Goal: Information Seeking & Learning: Learn about a topic

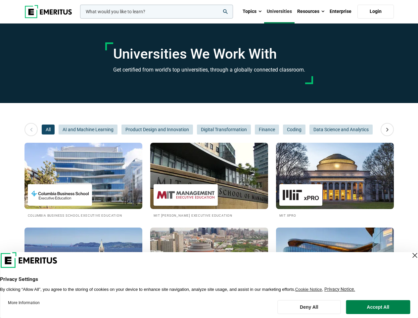
click at [157, 12] on input "woocommerce-product-search-field-0" at bounding box center [156, 12] width 153 height 14
click at [311, 12] on link "Resources" at bounding box center [311, 11] width 32 height 23
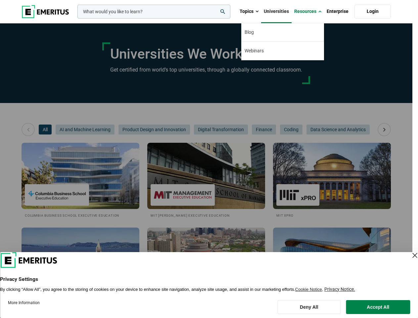
click at [76, 19] on div "leadership marketing project management data science product management" at bounding box center [153, 12] width 154 height 14
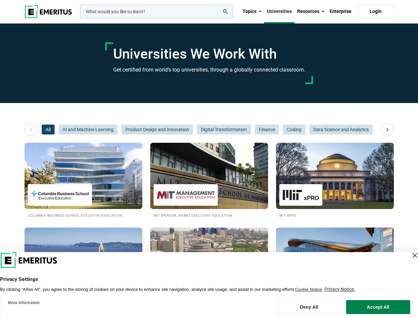
click at [388, 130] on icon at bounding box center [388, 130] width 12 height 12
click at [48, 130] on span "All" at bounding box center [48, 130] width 13 height 10
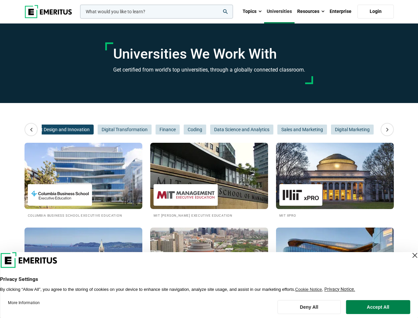
click at [88, 130] on span "Product Design and Innovation" at bounding box center [58, 130] width 72 height 10
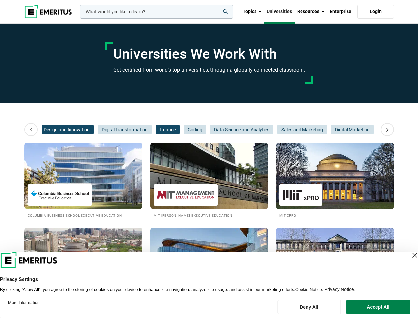
click at [157, 130] on span "Finance" at bounding box center [168, 130] width 24 height 10
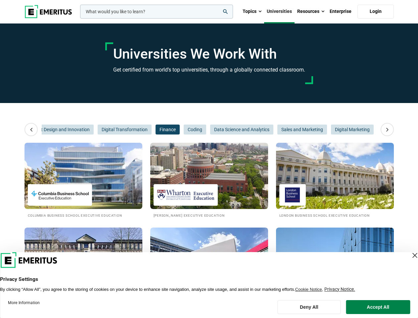
scroll to position [0, 99]
click at [224, 130] on span "Data Science and Analytics" at bounding box center [241, 130] width 63 height 10
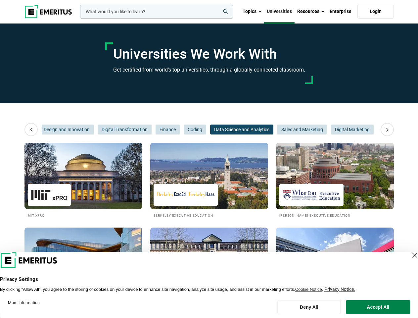
click at [267, 130] on span "Data Science and Analytics" at bounding box center [241, 130] width 63 height 10
click at [294, 130] on span "Sales and Marketing" at bounding box center [303, 130] width 50 height 10
